Goal: Information Seeking & Learning: Find specific fact

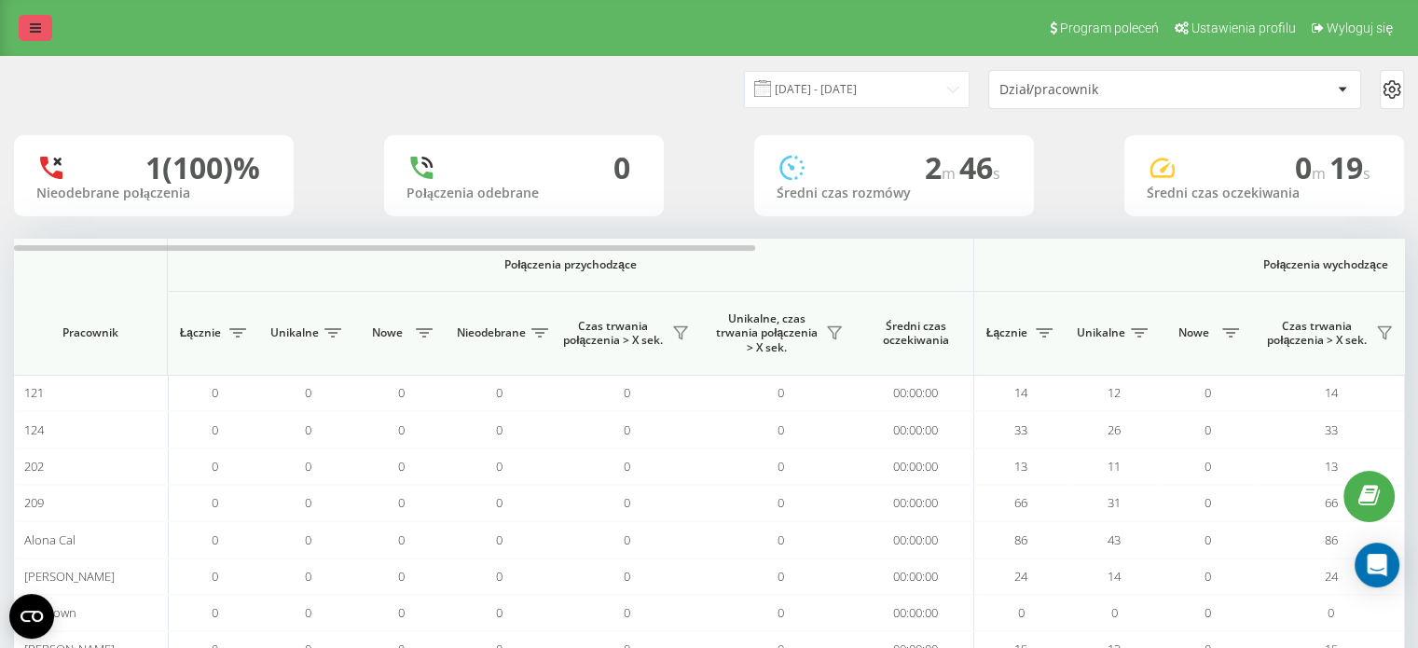
click at [22, 33] on link at bounding box center [36, 28] width 34 height 26
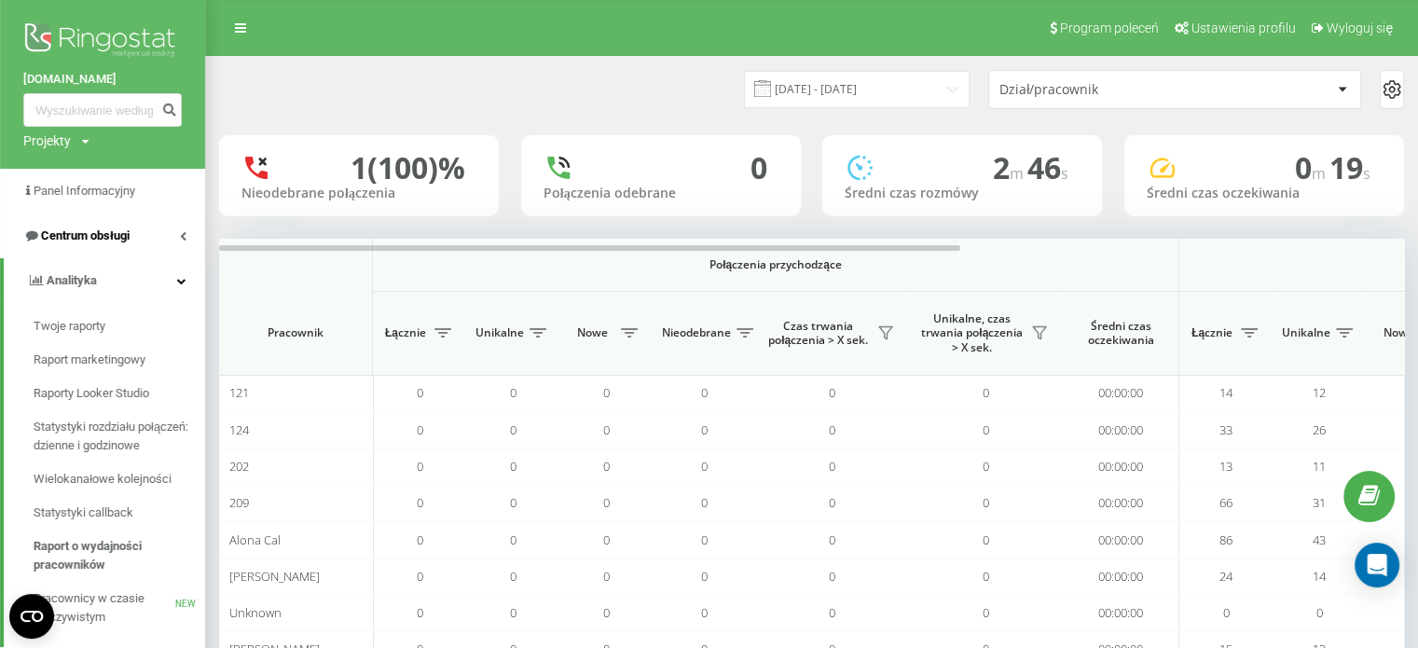
click at [116, 240] on span "Centrum obsługi" at bounding box center [85, 235] width 89 height 14
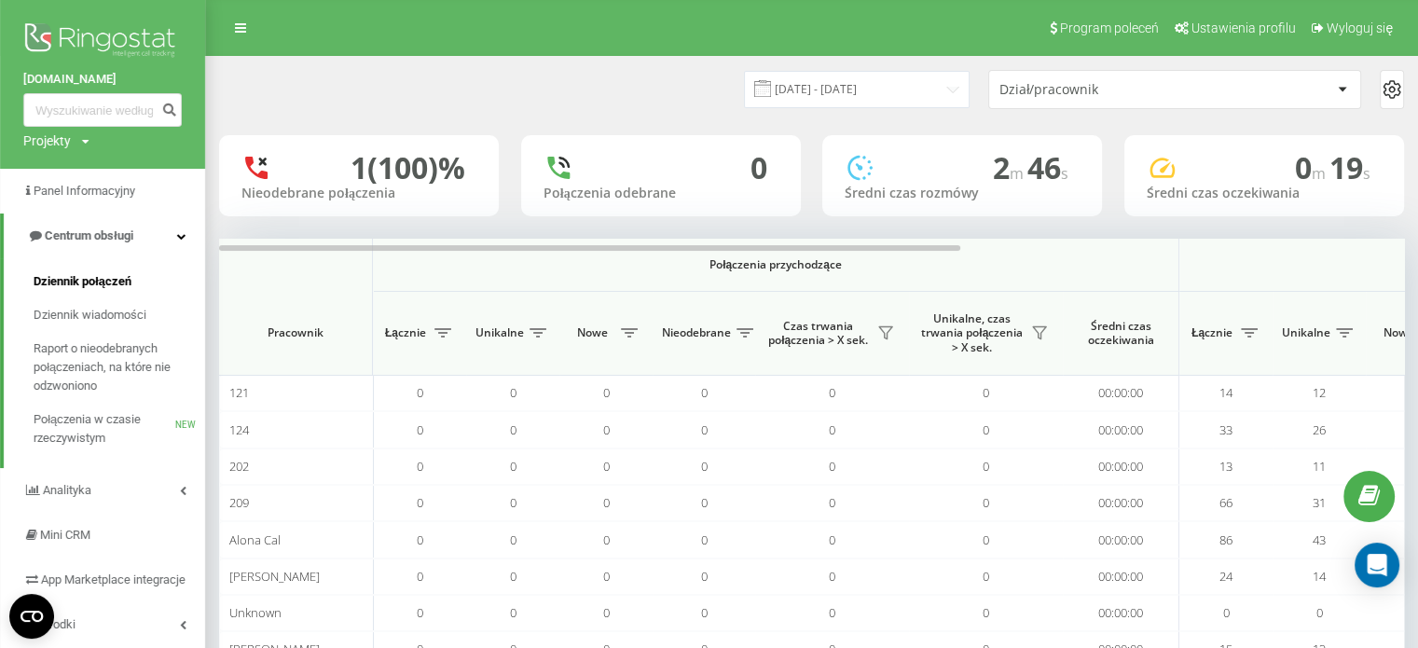
click at [105, 286] on span "Dziennik połączeń" at bounding box center [83, 281] width 98 height 19
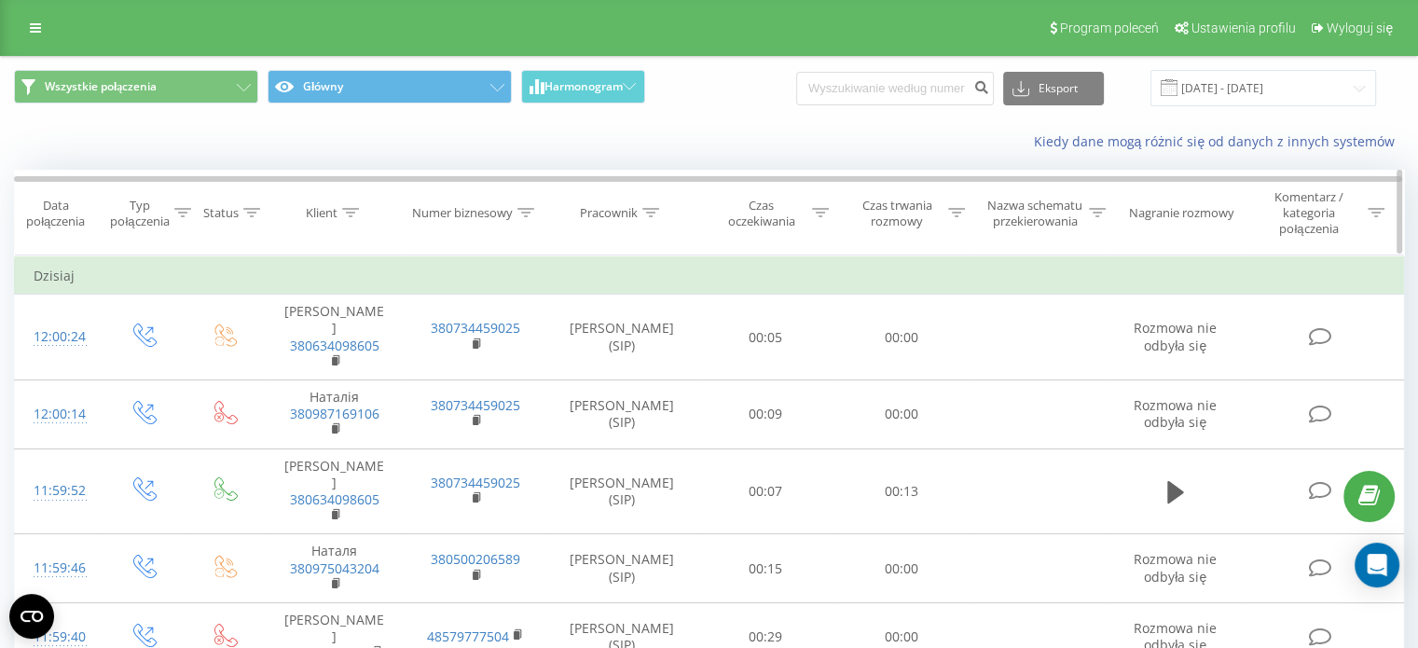
click at [652, 215] on icon at bounding box center [650, 212] width 17 height 9
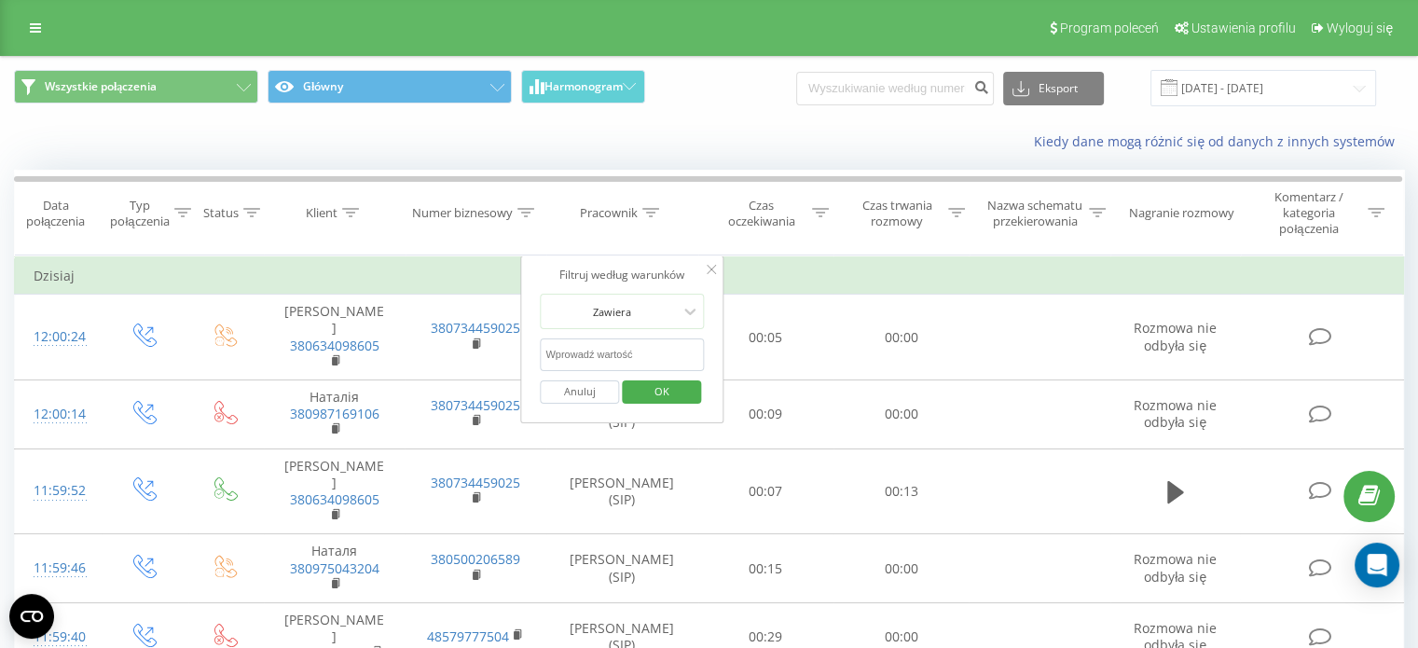
click at [626, 348] on input "text" at bounding box center [622, 354] width 164 height 33
type input "[PERSON_NAME]"
click button "OK" at bounding box center [661, 391] width 79 height 23
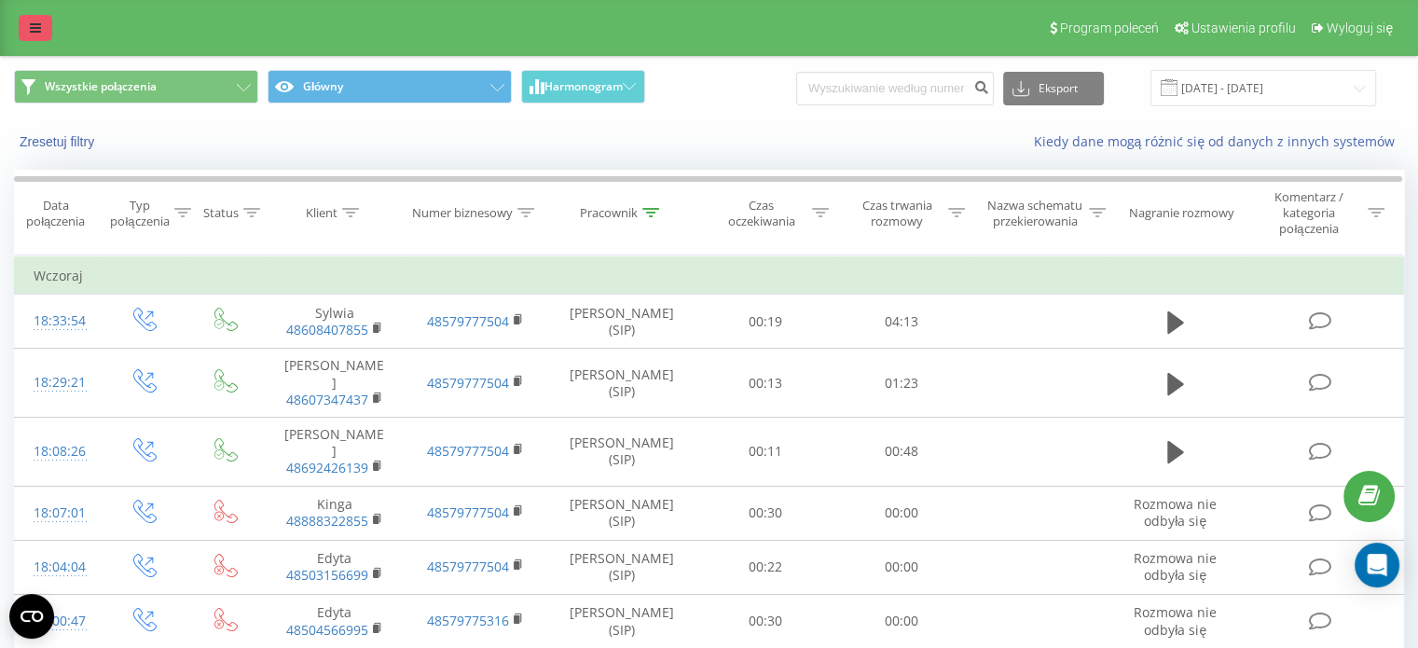
click at [37, 21] on icon at bounding box center [35, 27] width 11 height 13
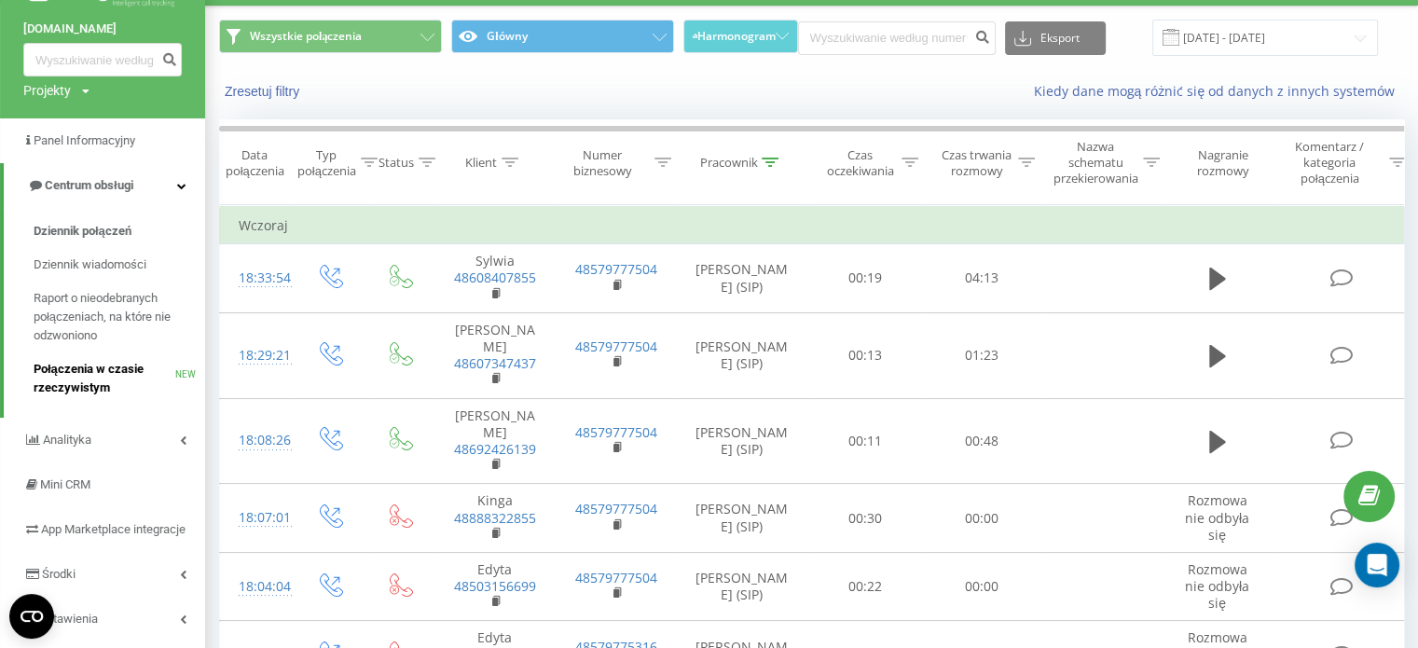
scroll to position [186, 0]
